Goal: Check status: Check status

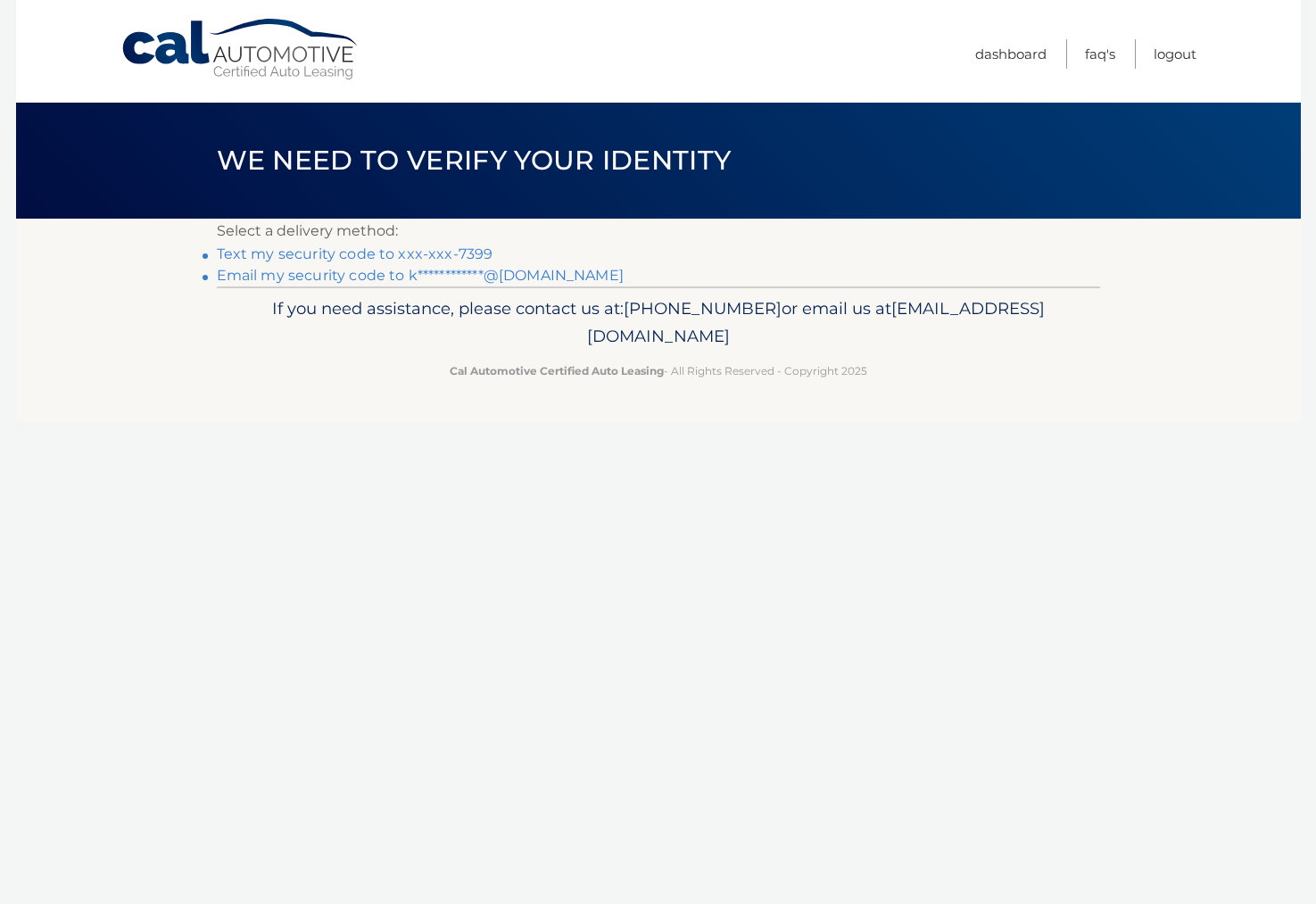
click at [444, 250] on link "Text my security code to xxx-xxx-7399" at bounding box center [355, 253] width 276 height 17
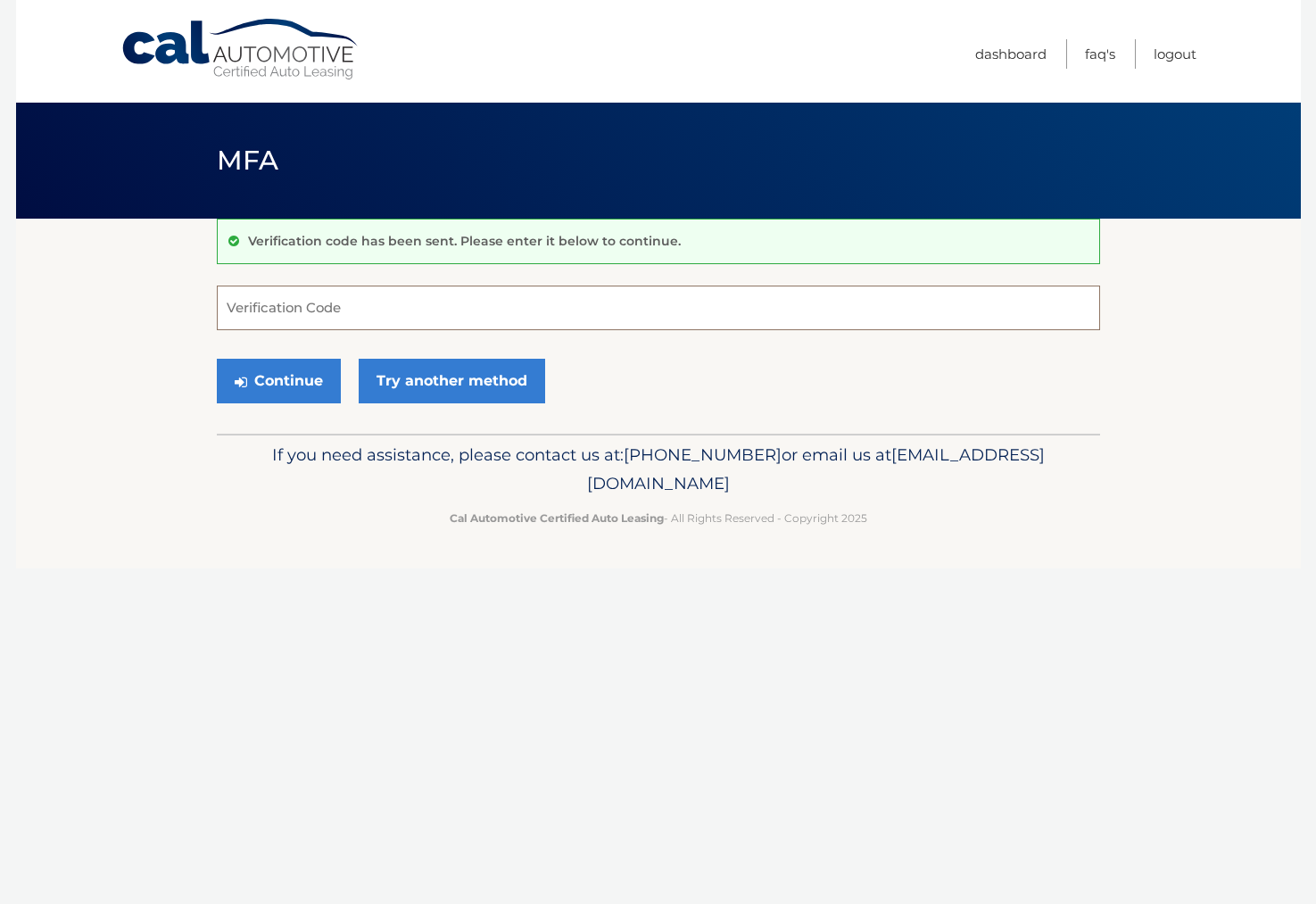
click at [365, 305] on input "Verification Code" at bounding box center [658, 307] width 883 height 45
type input "005093"
click at [277, 380] on button "Continue" at bounding box center [279, 381] width 124 height 45
click at [303, 385] on button "Continue" at bounding box center [279, 381] width 124 height 45
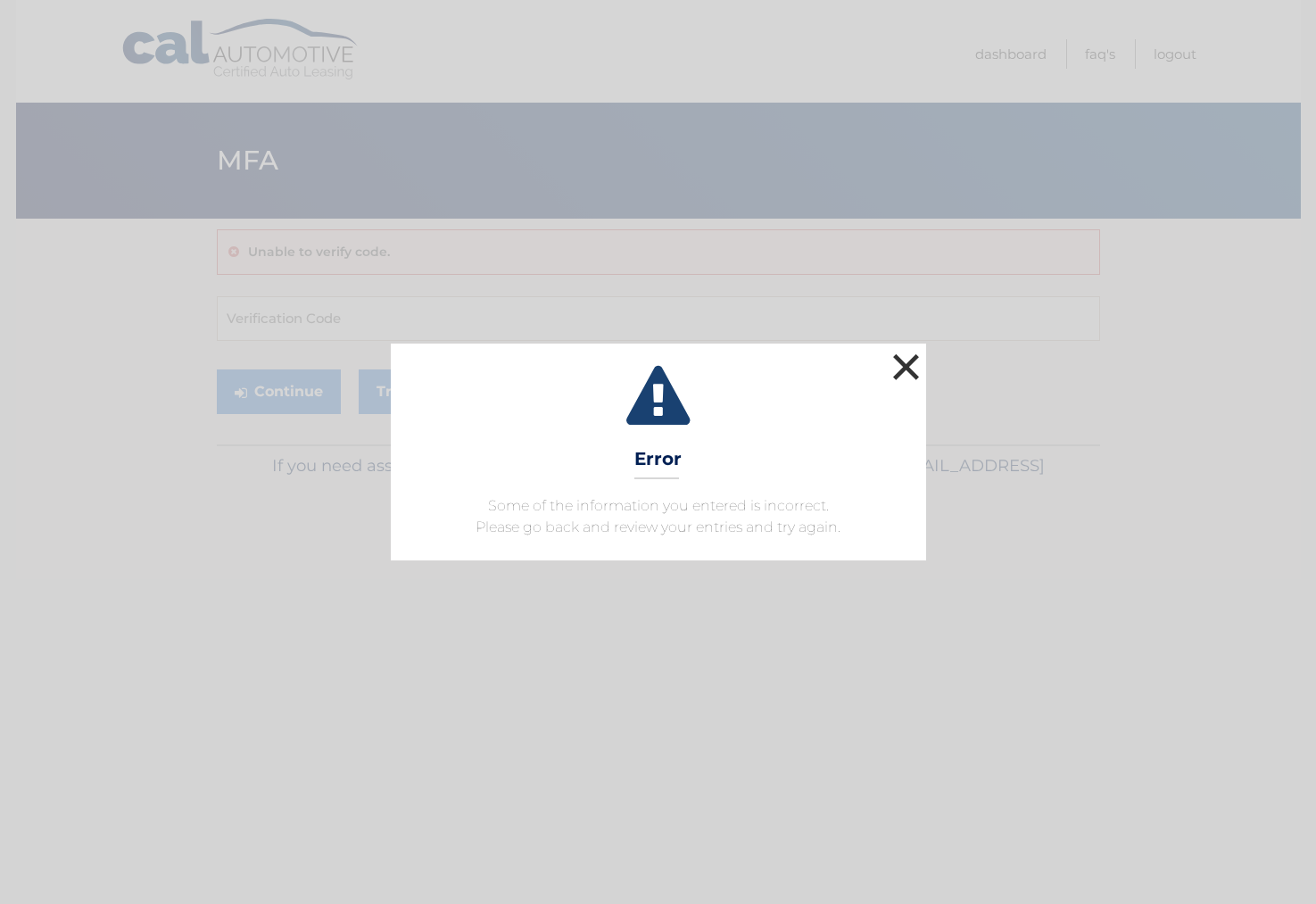
click at [902, 365] on button "×" at bounding box center [906, 366] width 36 height 36
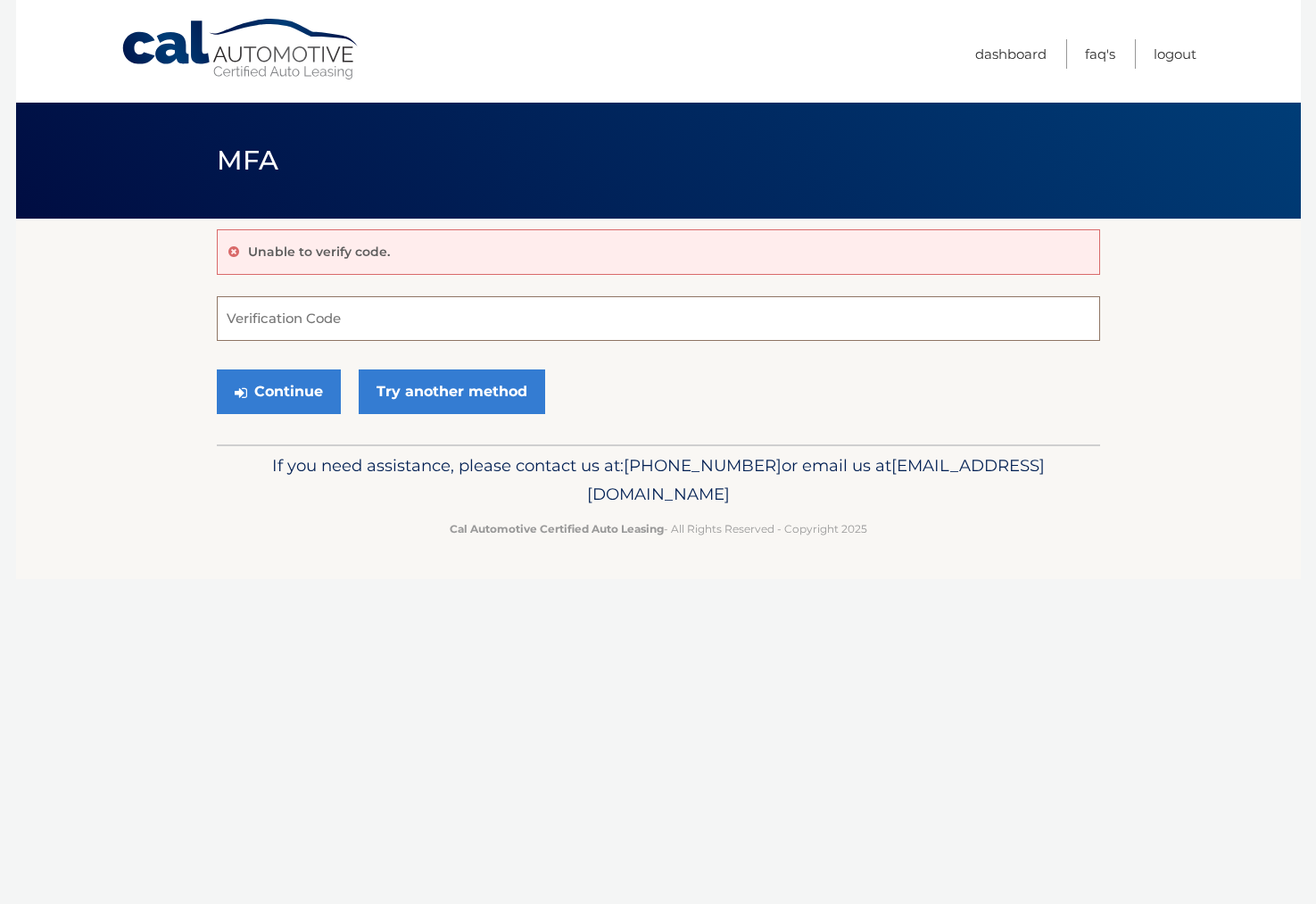
click at [404, 326] on input "Verification Code" at bounding box center [658, 318] width 883 height 45
click at [415, 259] on div "Unable to verify code." at bounding box center [658, 252] width 883 height 46
click at [231, 250] on icon at bounding box center [234, 252] width 11 height 13
click at [426, 384] on link "Try another method" at bounding box center [452, 391] width 187 height 45
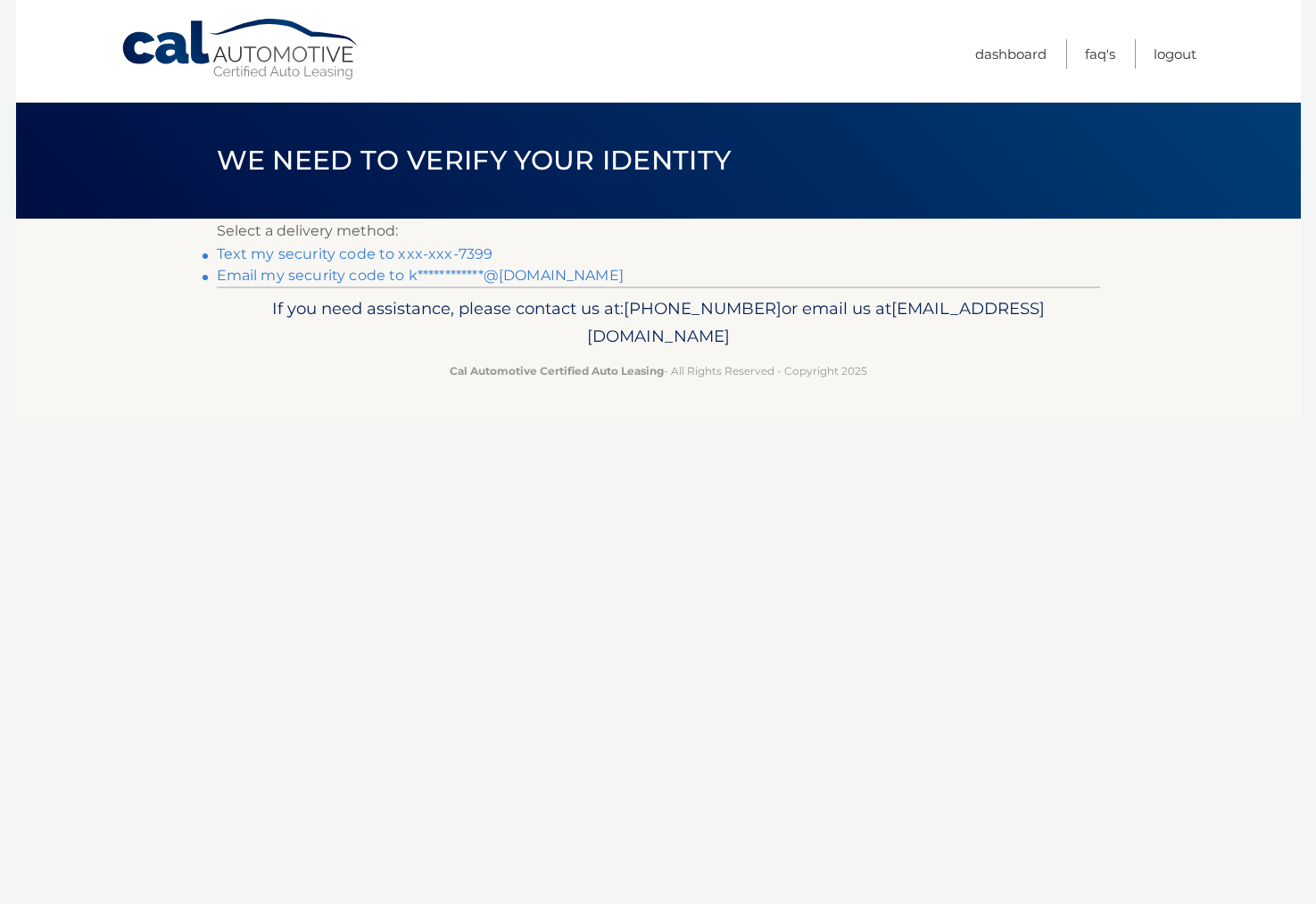
click at [317, 252] on link "Text my security code to xxx-xxx-7399" at bounding box center [355, 253] width 276 height 17
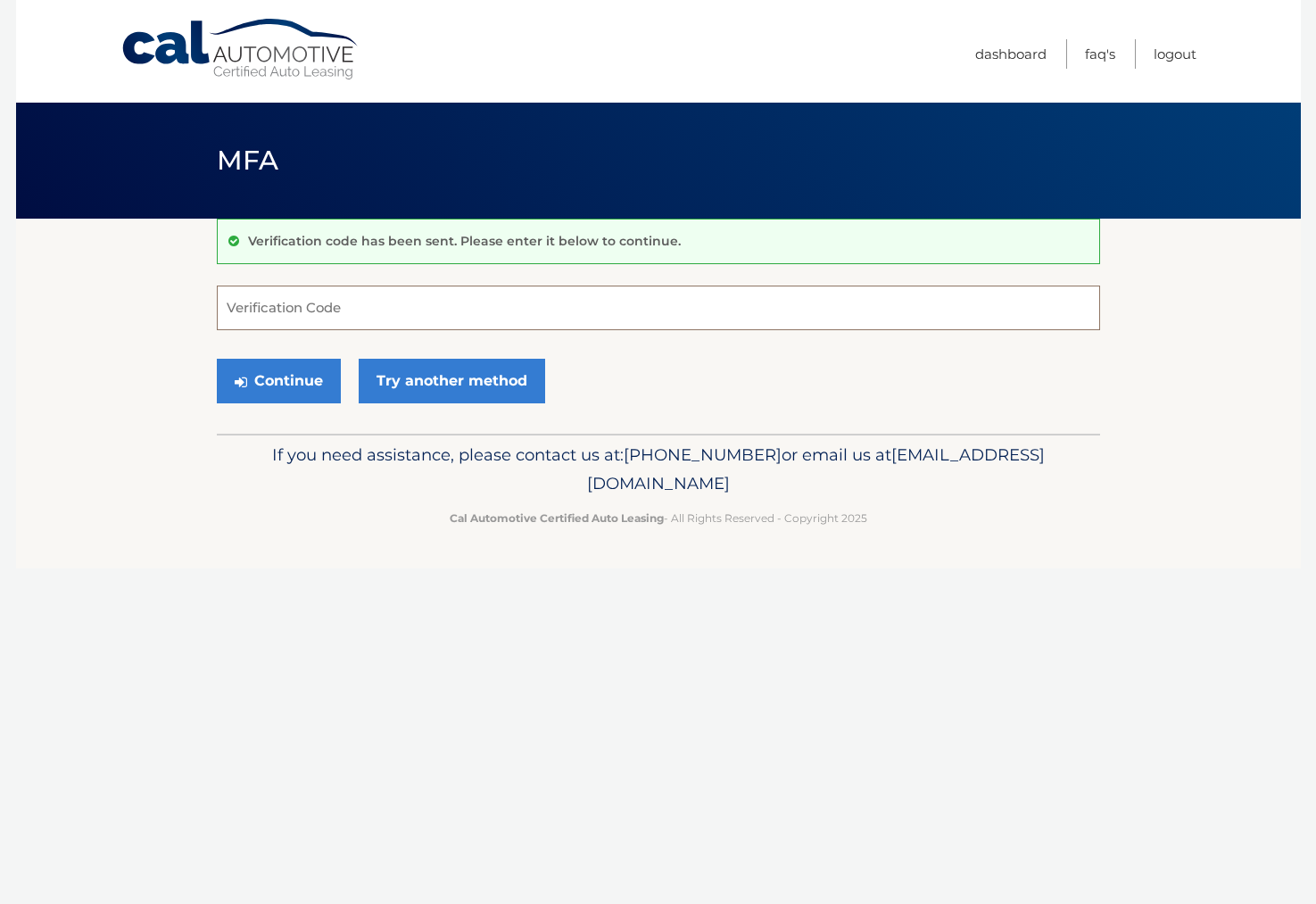
click at [290, 308] on input "Verification Code" at bounding box center [658, 307] width 883 height 45
type input "779430"
click at [277, 380] on button "Continue" at bounding box center [279, 381] width 124 height 45
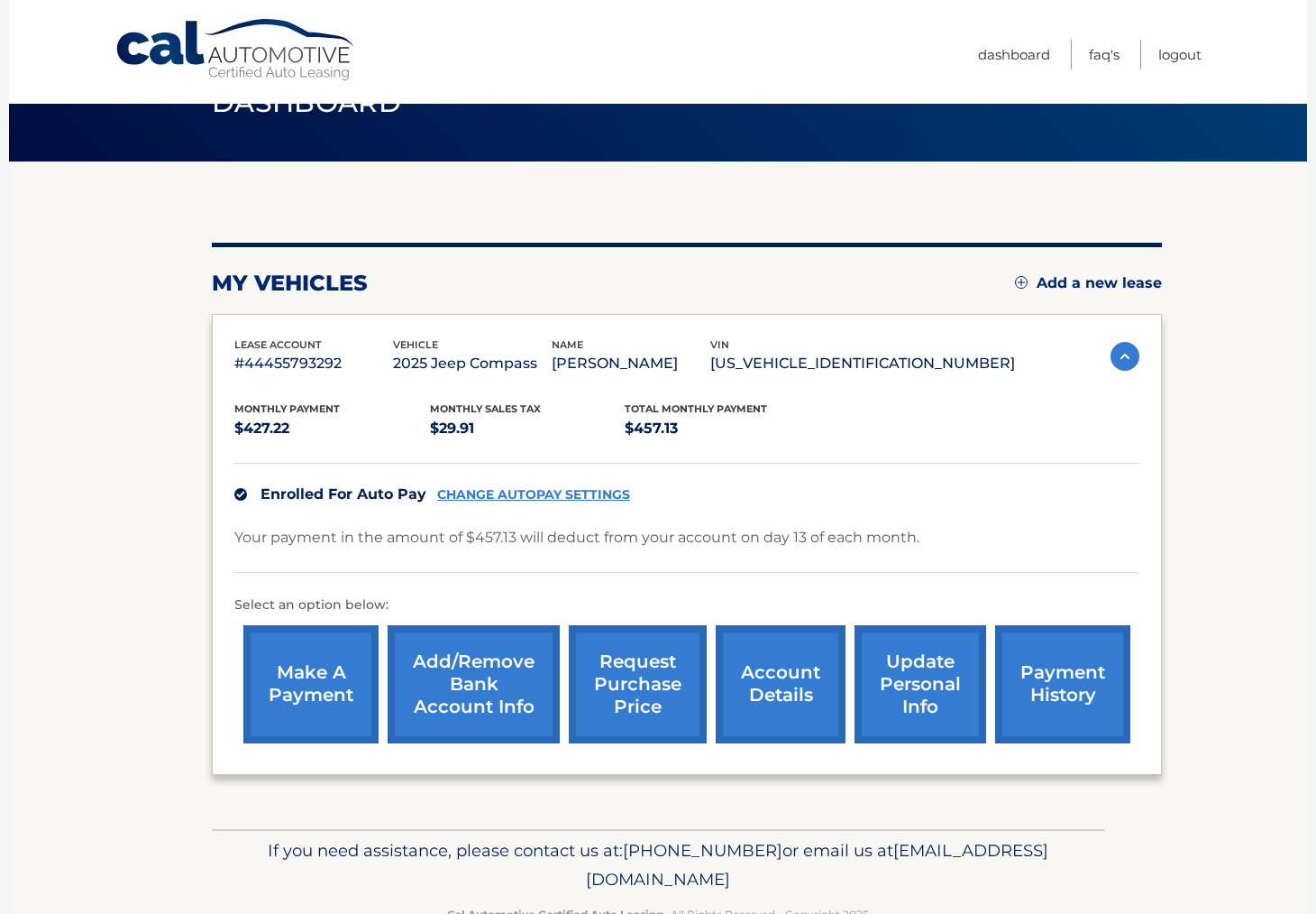
scroll to position [108, 0]
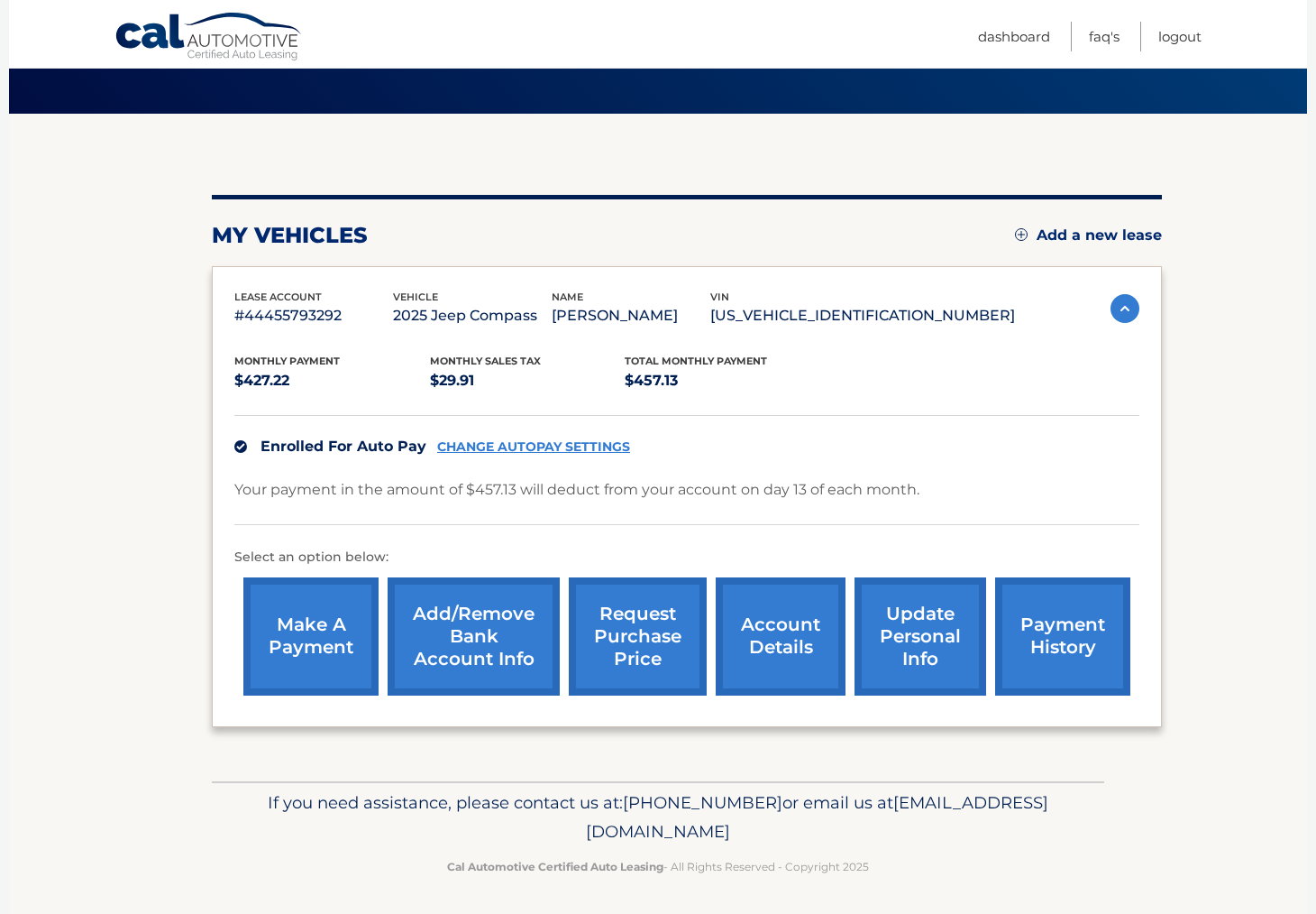
click at [796, 625] on link "account details" at bounding box center [780, 637] width 130 height 118
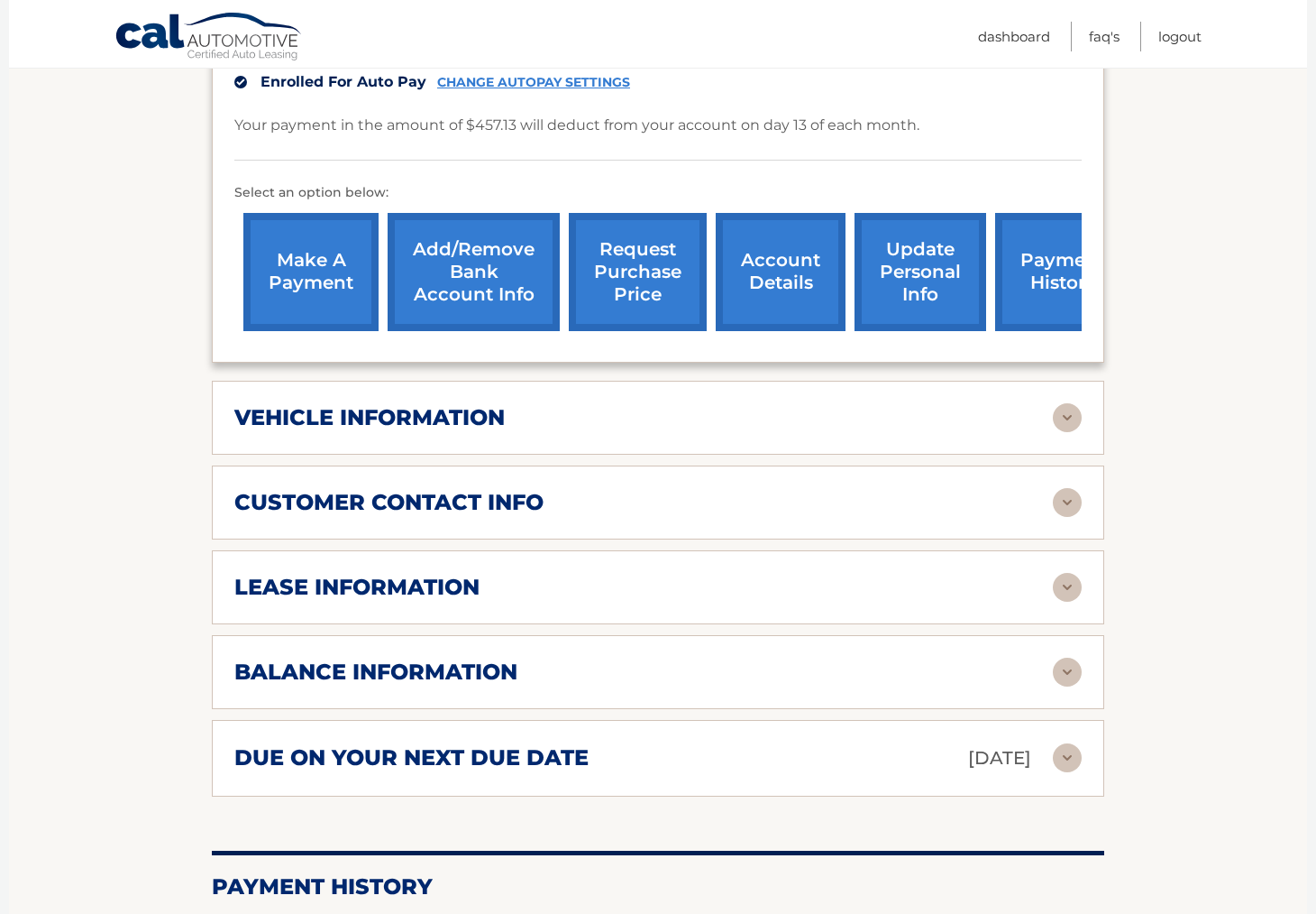
scroll to position [355, 0]
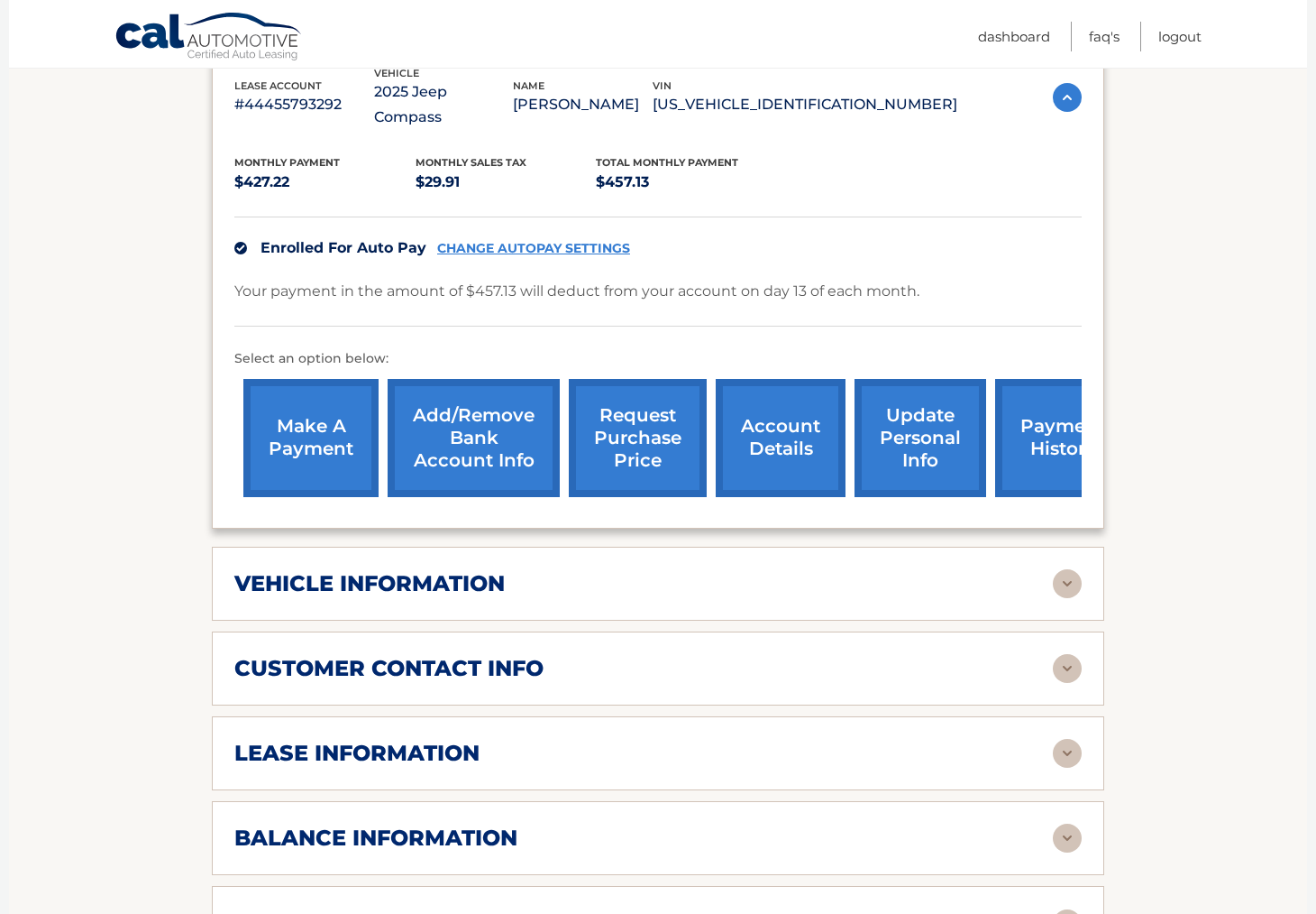
click at [1019, 439] on link "payment history" at bounding box center [1063, 438] width 135 height 118
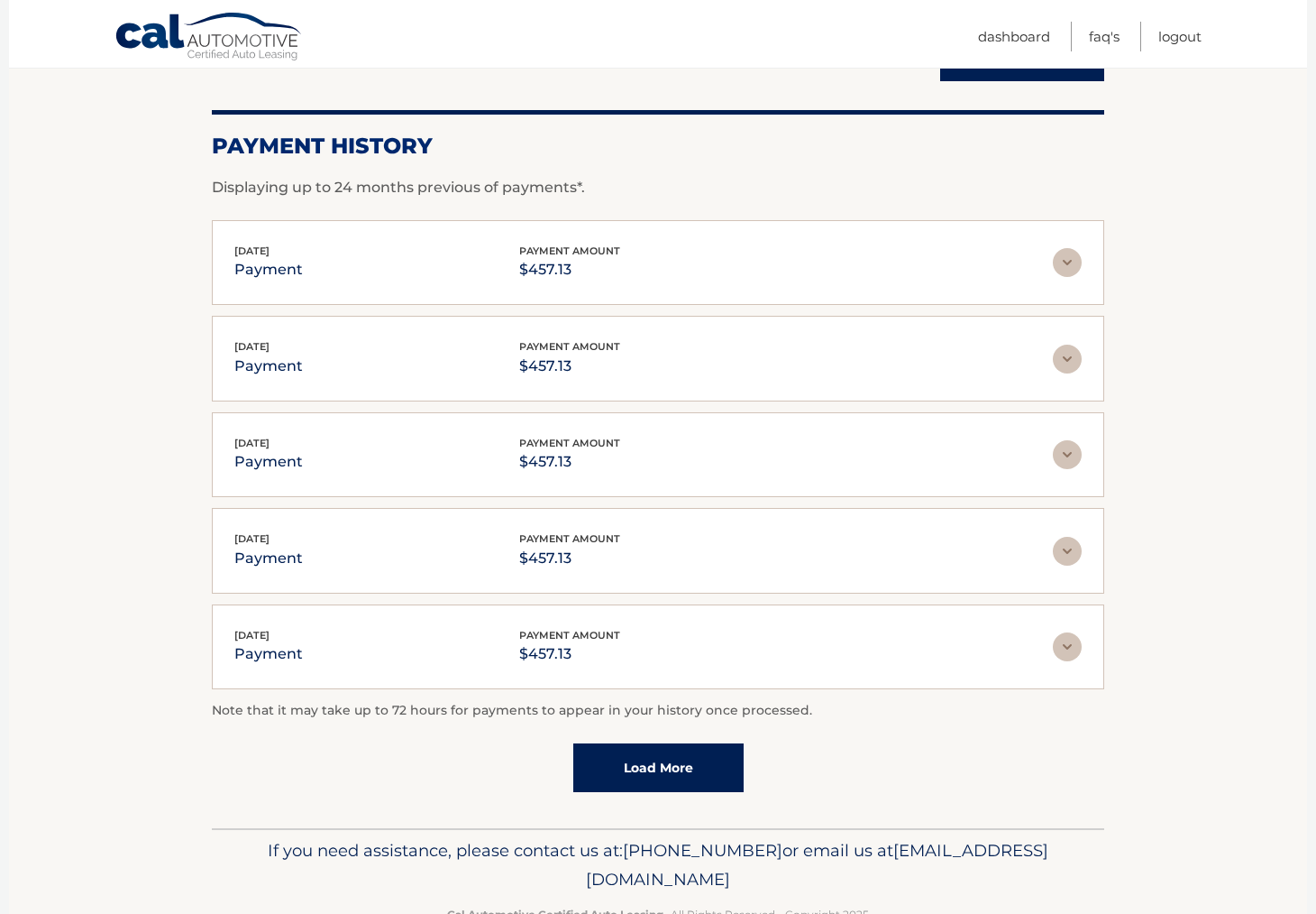
scroll to position [266, 0]
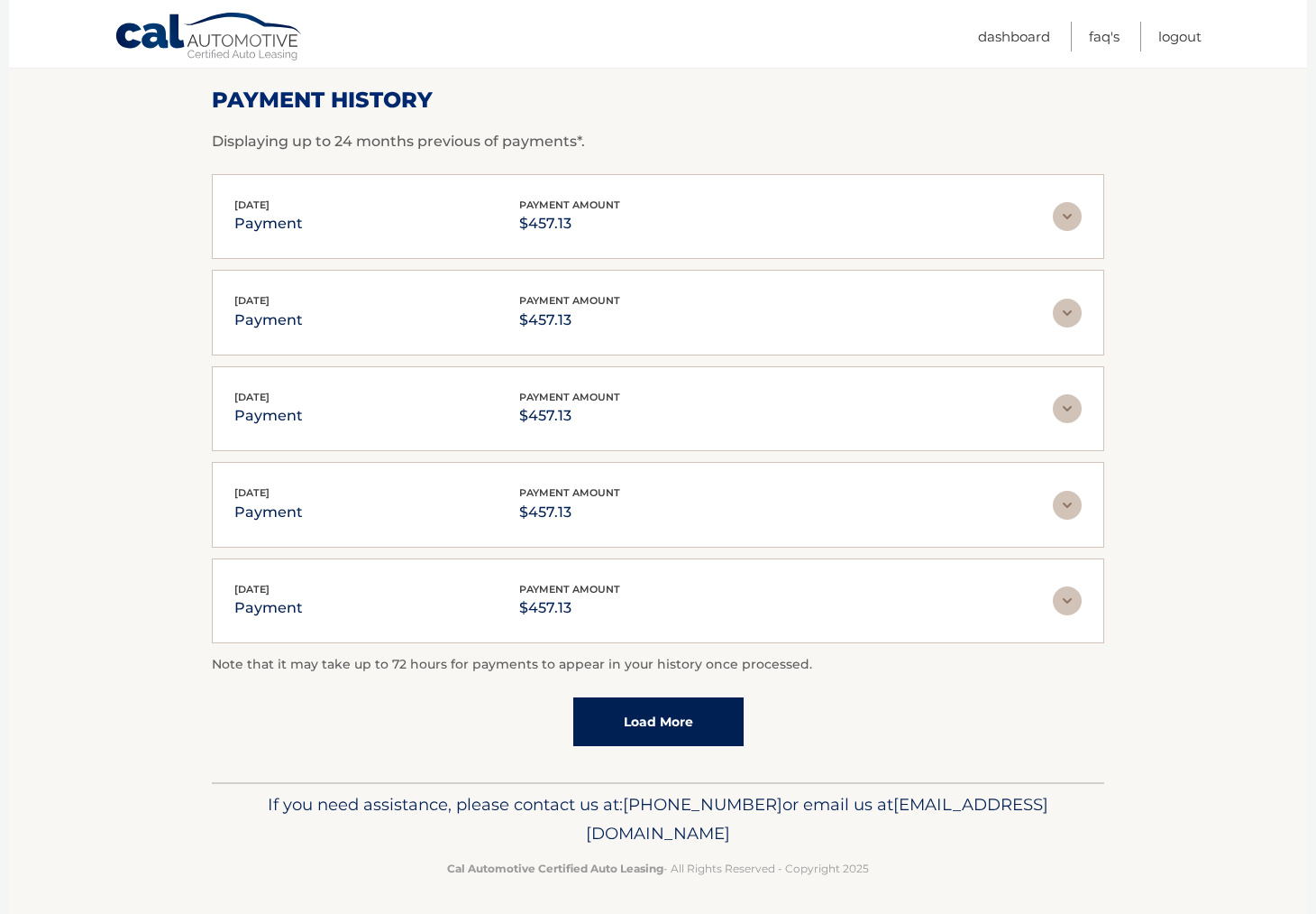
click at [684, 725] on link "Load More" at bounding box center [658, 721] width 170 height 49
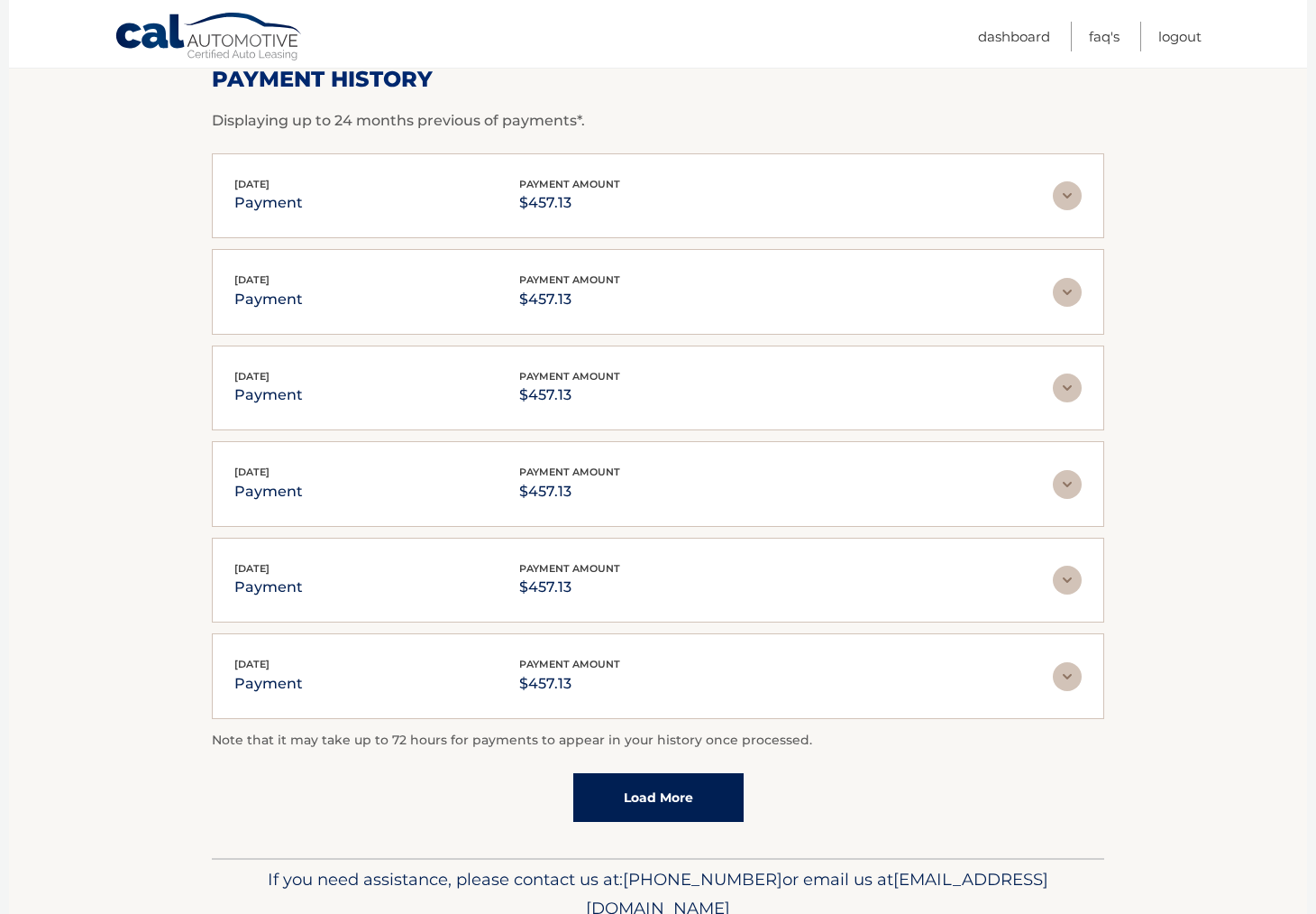
scroll to position [316, 0]
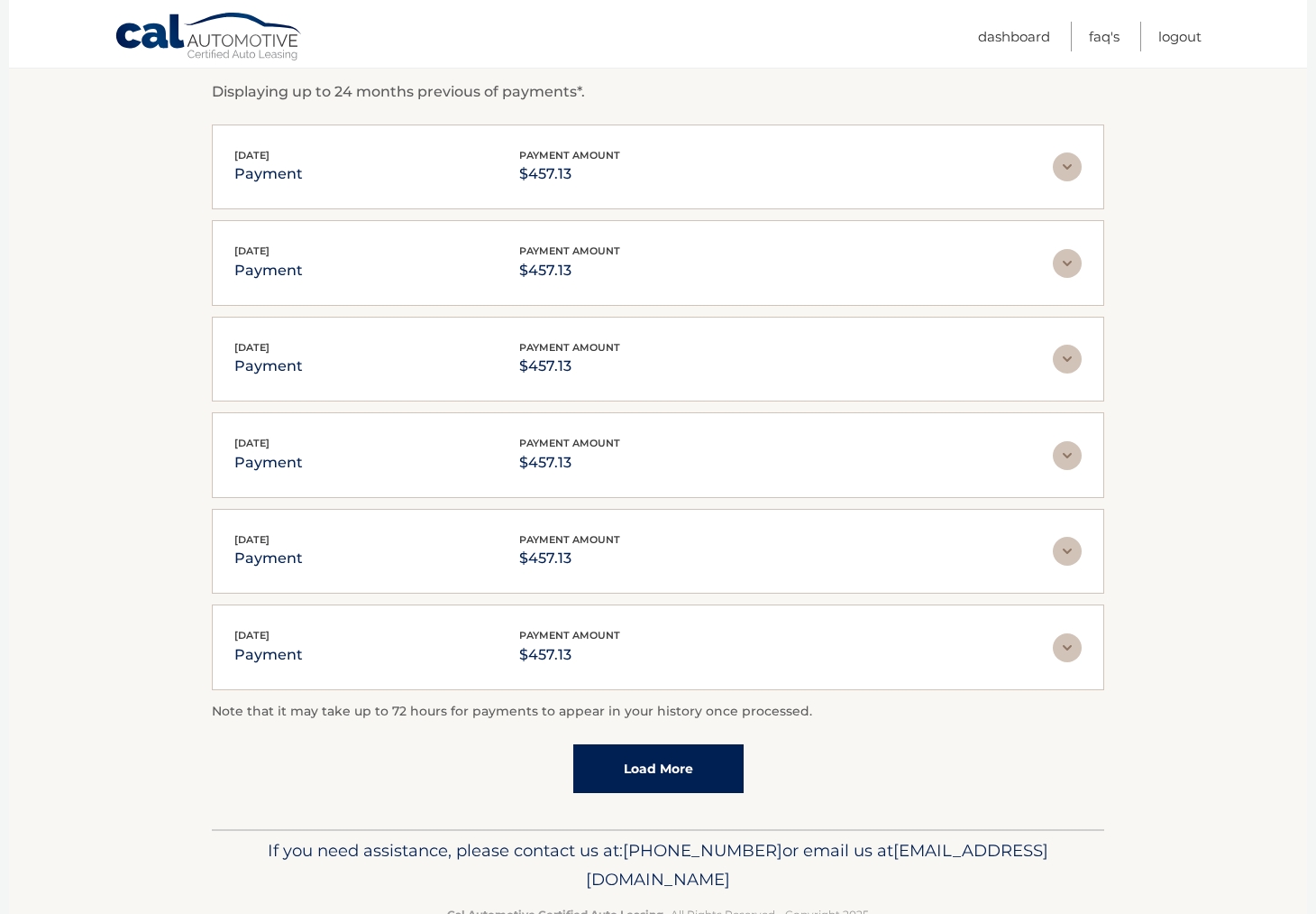
click at [699, 745] on link "Load More" at bounding box center [658, 768] width 170 height 49
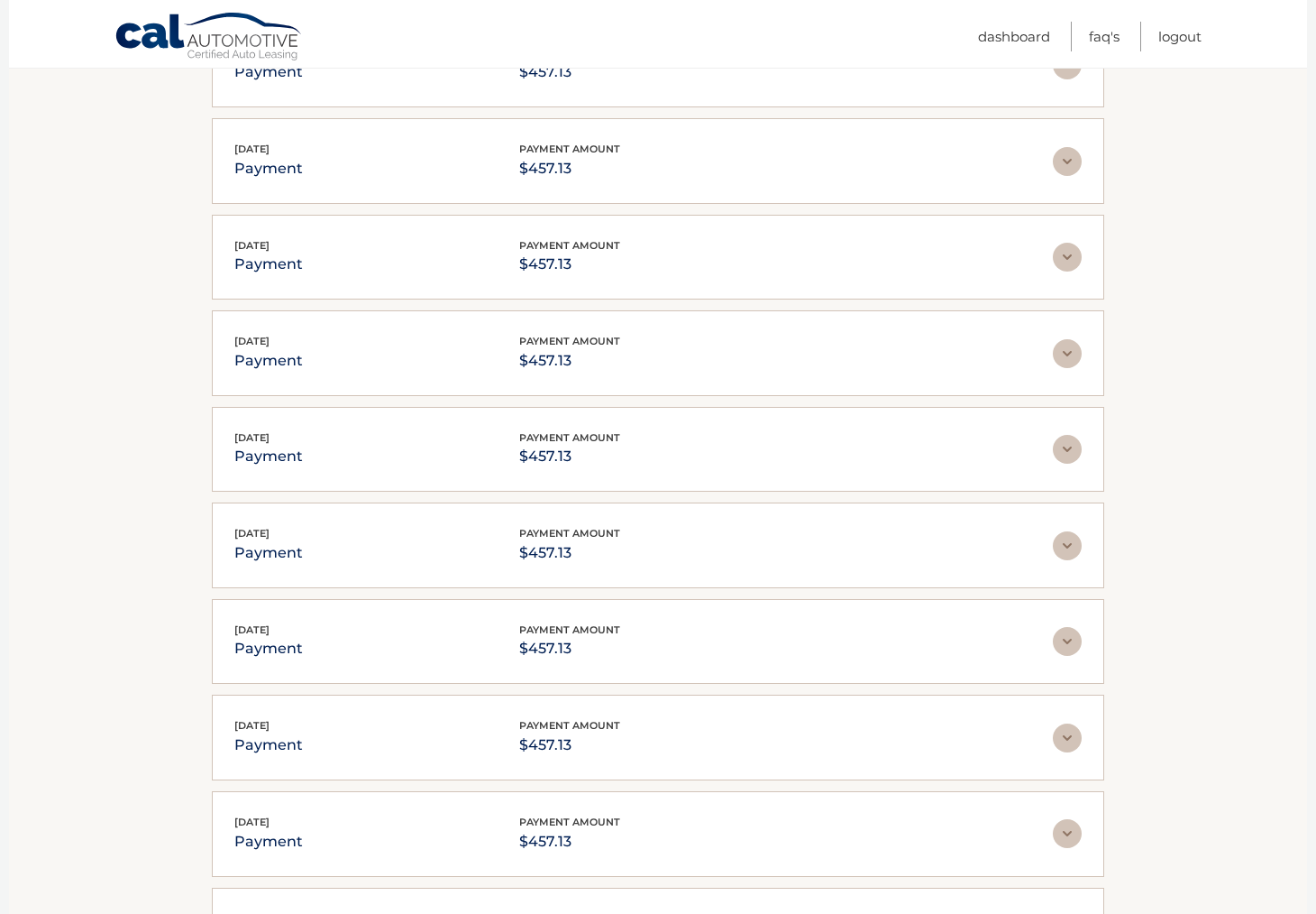
scroll to position [0, 0]
